Goal: Find specific page/section: Find specific page/section

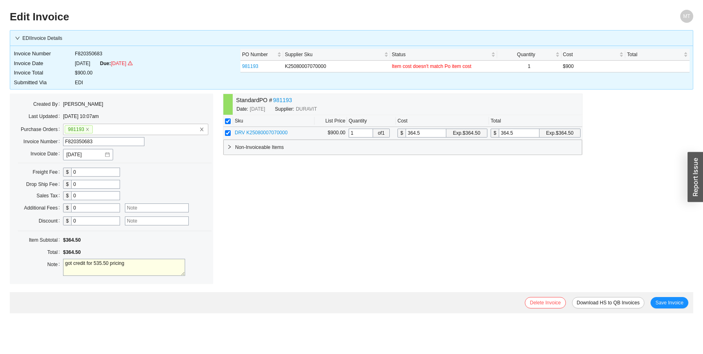
click at [417, 134] on input "364.5" at bounding box center [426, 133] width 41 height 9
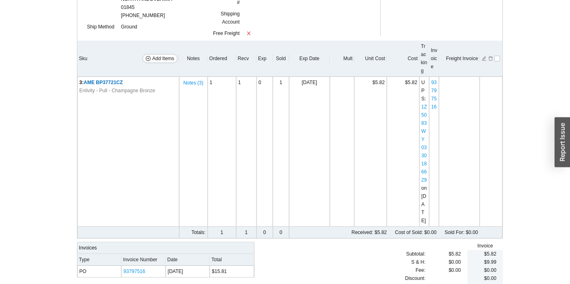
scroll to position [191, 0]
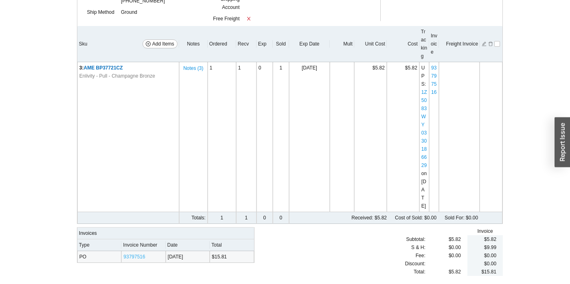
click at [142, 256] on link "93797516" at bounding box center [134, 257] width 22 height 6
